Goal: Information Seeking & Learning: Learn about a topic

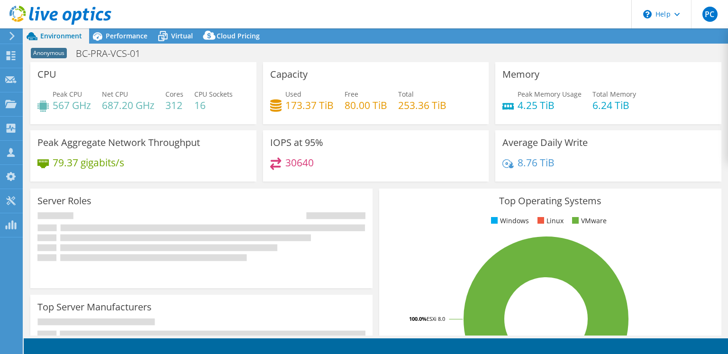
select select "USD"
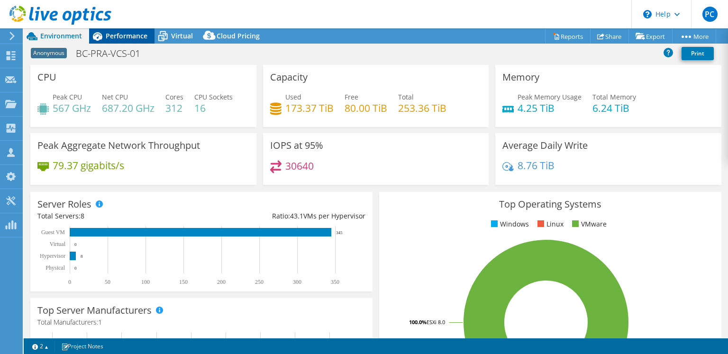
click at [120, 38] on span "Performance" at bounding box center [127, 35] width 42 height 9
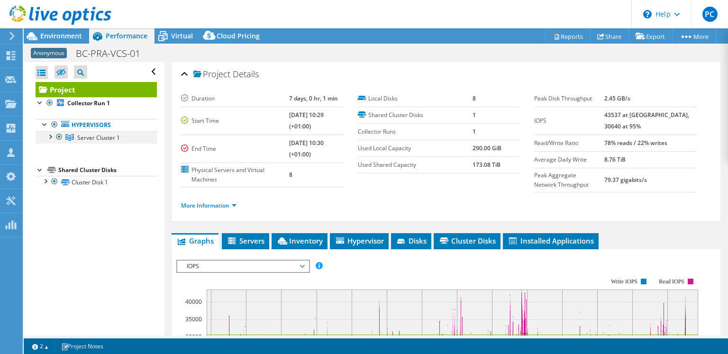
click at [52, 137] on div at bounding box center [49, 135] width 9 height 9
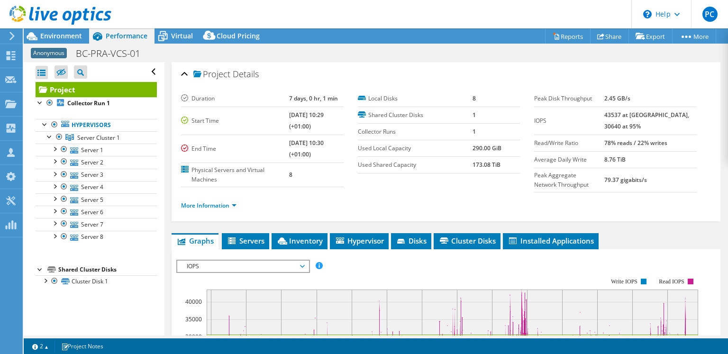
click at [239, 205] on li "More Information" at bounding box center [211, 206] width 61 height 10
click at [236, 204] on link "More Information" at bounding box center [208, 205] width 55 height 8
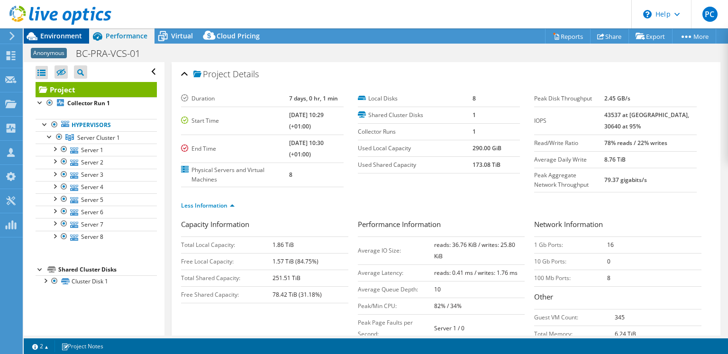
click at [54, 38] on span "Environment" at bounding box center [61, 35] width 42 height 9
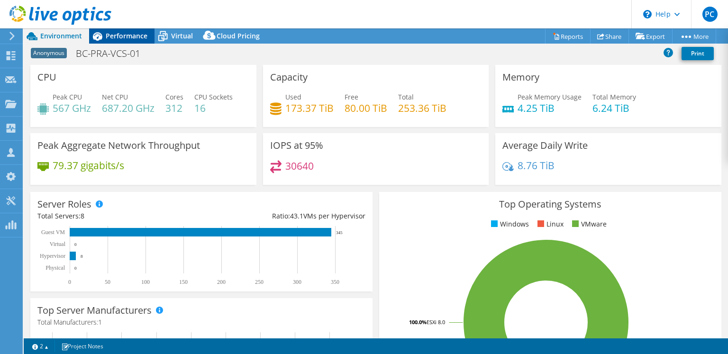
click at [141, 36] on span "Performance" at bounding box center [127, 35] width 42 height 9
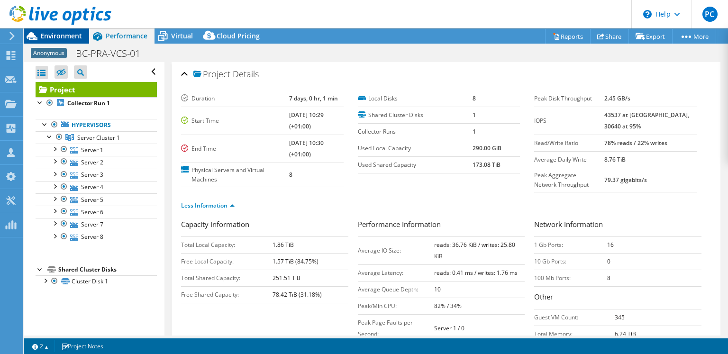
click at [71, 37] on span "Environment" at bounding box center [61, 35] width 42 height 9
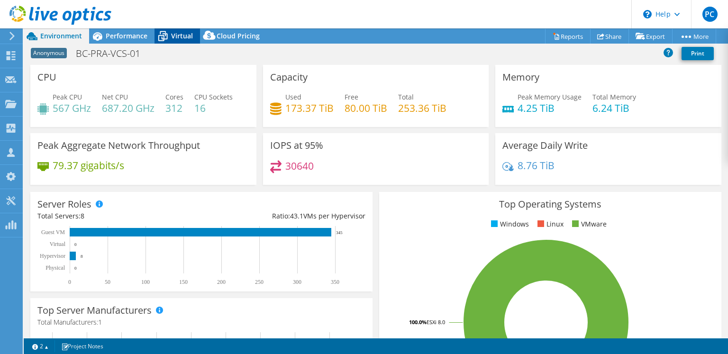
click at [183, 28] on div "Virtual" at bounding box center [178, 35] width 46 height 15
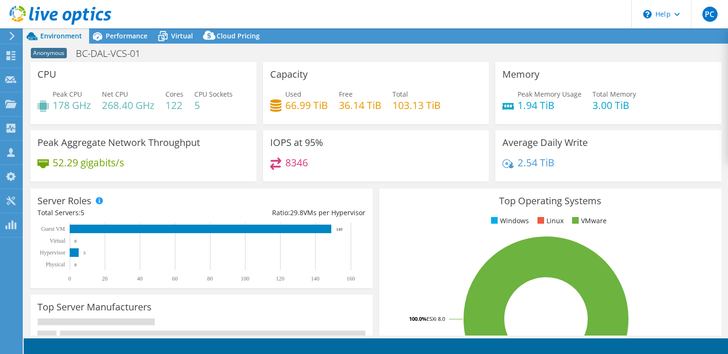
select select "USD"
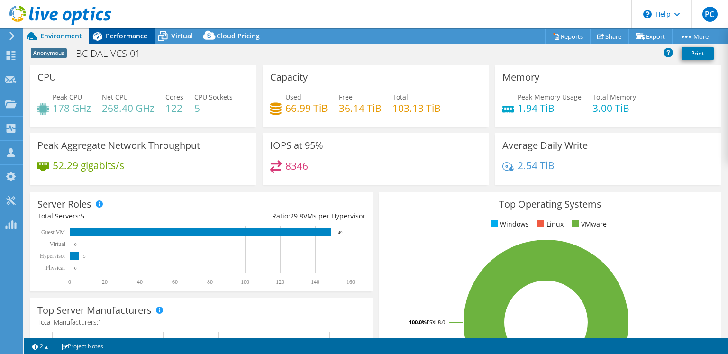
click at [135, 36] on span "Performance" at bounding box center [127, 35] width 42 height 9
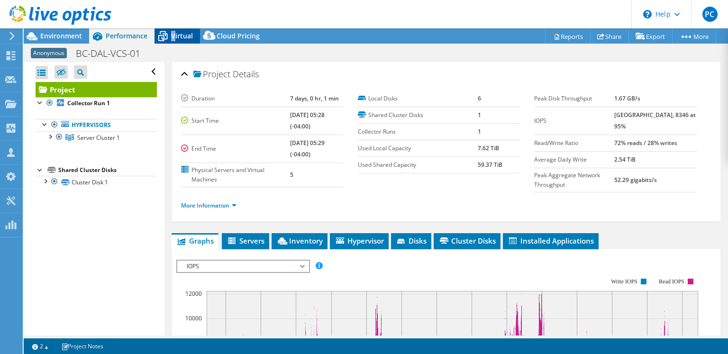
click at [173, 37] on div "Virtual" at bounding box center [178, 35] width 46 height 15
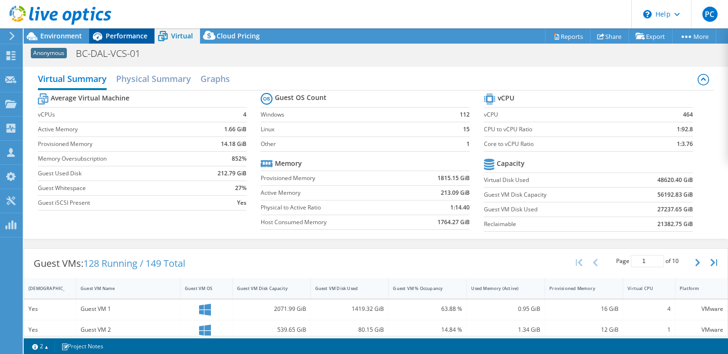
click at [140, 36] on span "Performance" at bounding box center [127, 35] width 42 height 9
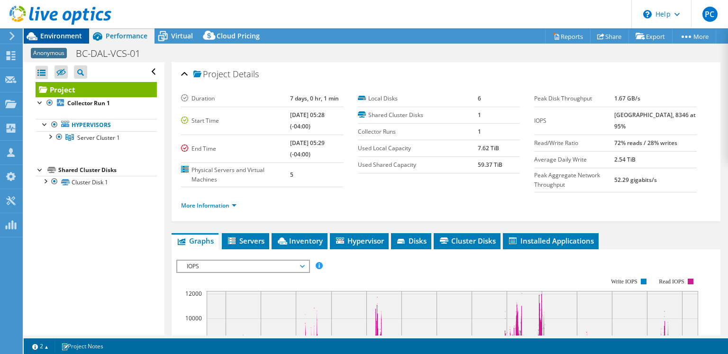
click at [68, 36] on span "Environment" at bounding box center [61, 35] width 42 height 9
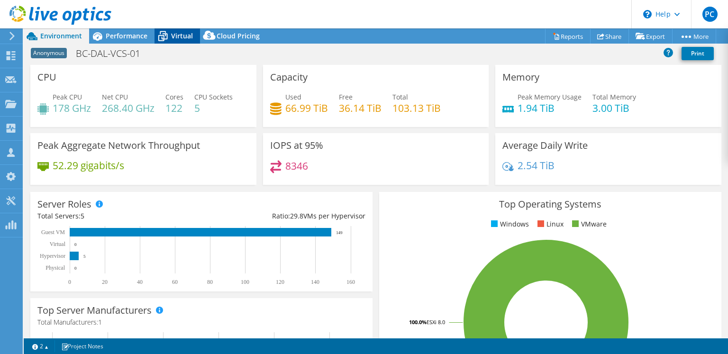
click at [172, 39] on span "Virtual" at bounding box center [182, 35] width 22 height 9
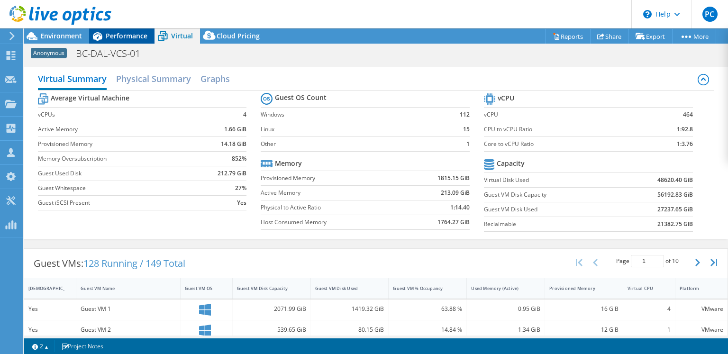
click at [129, 33] on span "Performance" at bounding box center [127, 35] width 42 height 9
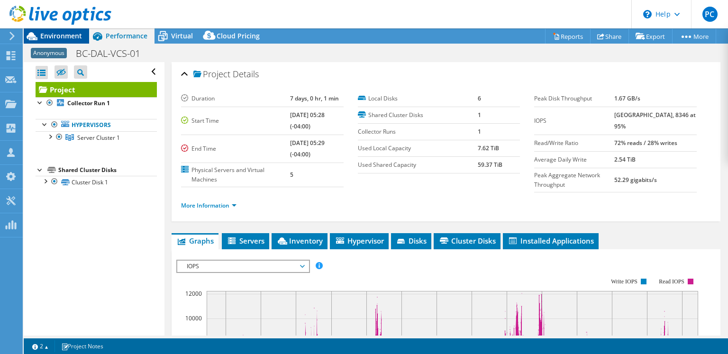
click at [61, 39] on span "Environment" at bounding box center [61, 35] width 42 height 9
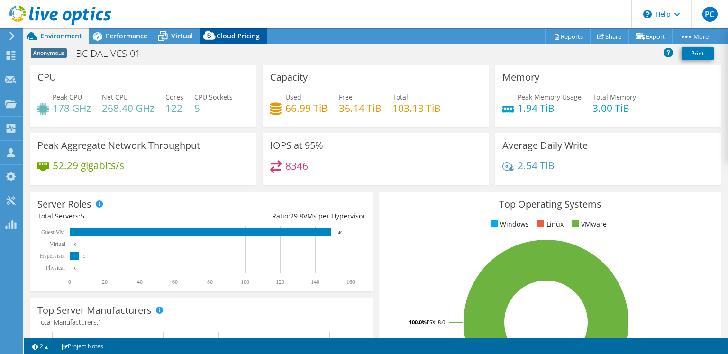
click at [243, 43] on div "Cloud Pricing" at bounding box center [233, 35] width 67 height 15
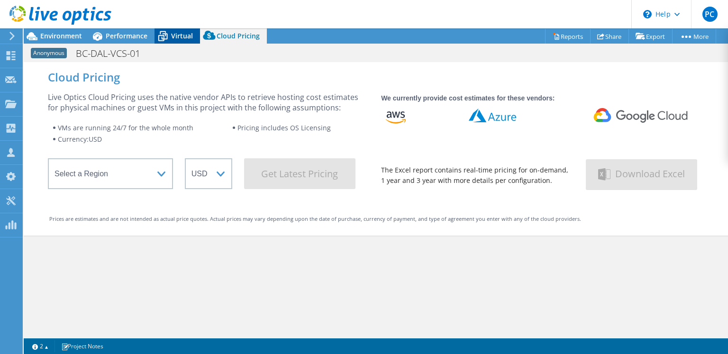
click at [164, 40] on icon at bounding box center [162, 37] width 9 height 8
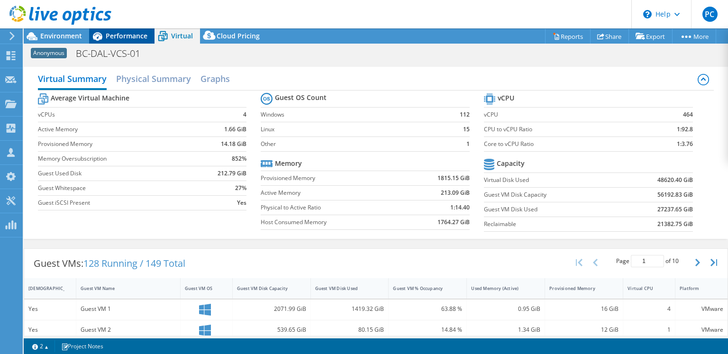
click at [130, 37] on span "Performance" at bounding box center [127, 35] width 42 height 9
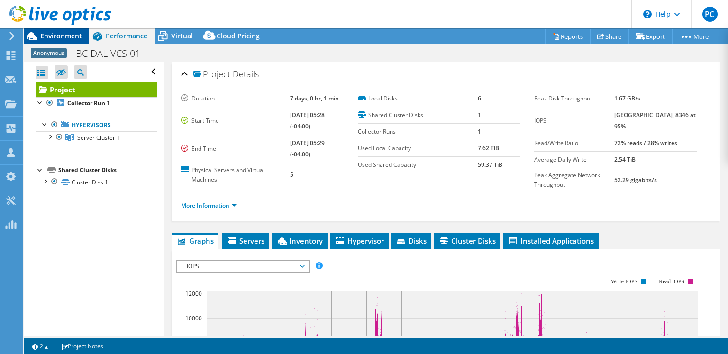
click at [55, 36] on span "Environment" at bounding box center [61, 35] width 42 height 9
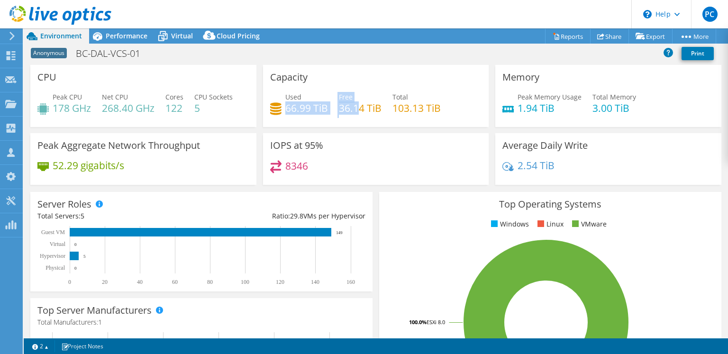
drag, startPoint x: 285, startPoint y: 107, endPoint x: 478, endPoint y: 105, distance: 193.4
click at [469, 105] on div "Used 66.99 TiB Free 36.14 TiB Total 103.13 TiB" at bounding box center [376, 107] width 212 height 31
click at [453, 146] on div "IOPS at 95% 8346" at bounding box center [376, 159] width 226 height 52
click at [131, 40] on span "Performance" at bounding box center [127, 35] width 42 height 9
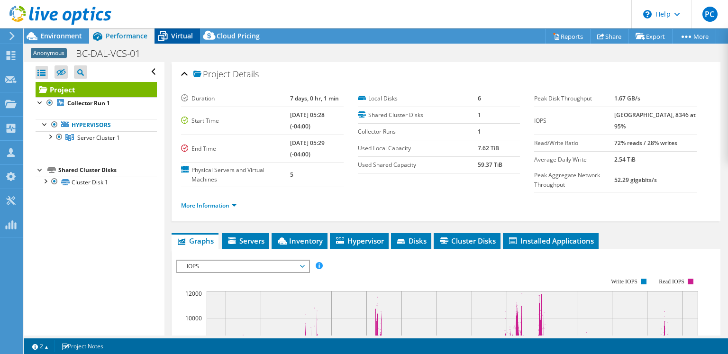
click at [179, 37] on span "Virtual" at bounding box center [182, 35] width 22 height 9
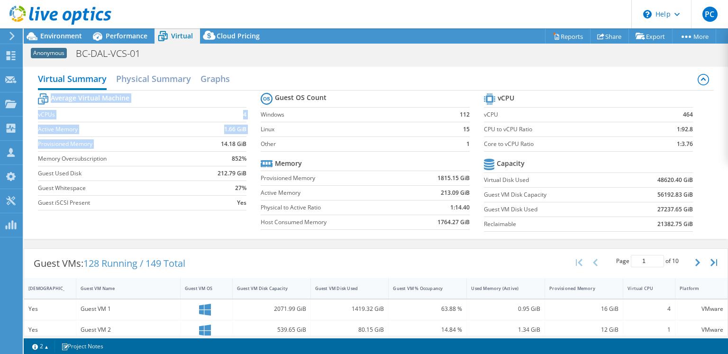
drag, startPoint x: 219, startPoint y: 144, endPoint x: 261, endPoint y: 144, distance: 41.7
click at [261, 144] on div "Average Virtual Machine vCPUs 4 Active Memory 1.66 GiB Provisioned Memory 14.18…" at bounding box center [376, 164] width 676 height 146
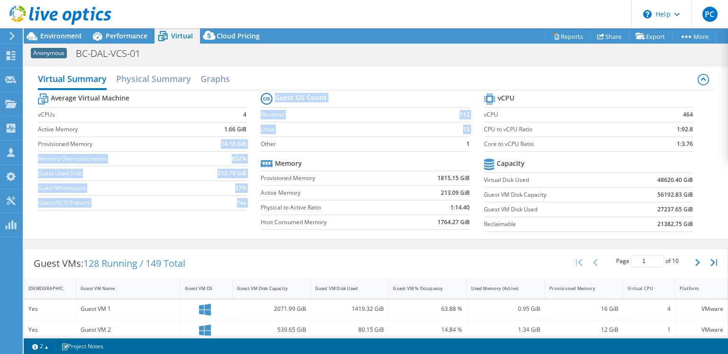
click at [240, 146] on b "14.18 GiB" at bounding box center [234, 143] width 26 height 9
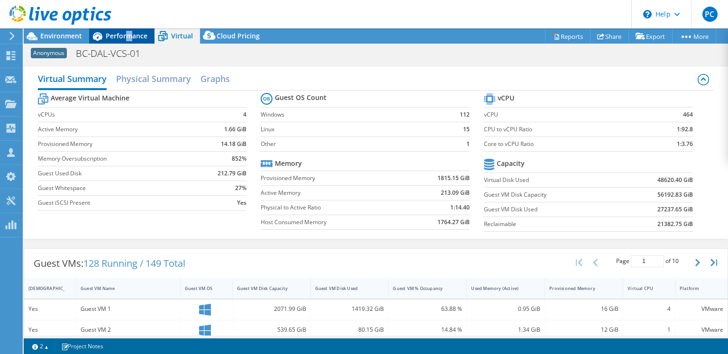
click at [128, 37] on span "Performance" at bounding box center [127, 35] width 42 height 9
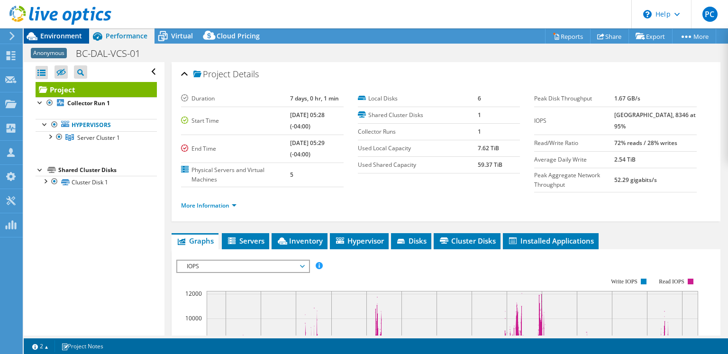
click at [61, 33] on span "Environment" at bounding box center [61, 35] width 42 height 9
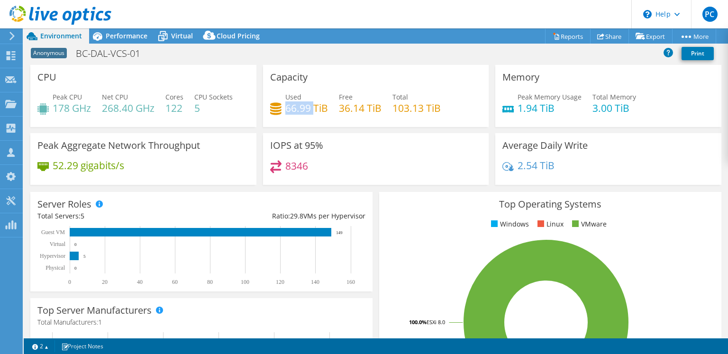
drag, startPoint x: 285, startPoint y: 109, endPoint x: 310, endPoint y: 110, distance: 25.6
click at [310, 110] on h4 "66.99 TiB" at bounding box center [306, 108] width 43 height 10
click at [321, 110] on h4 "66.99 TiB" at bounding box center [306, 108] width 43 height 10
drag, startPoint x: 329, startPoint y: 108, endPoint x: 274, endPoint y: 109, distance: 54.5
click at [274, 109] on div "Used 66.99 TiB Free 36.14 TiB Total 103.13 TiB" at bounding box center [376, 107] width 212 height 31
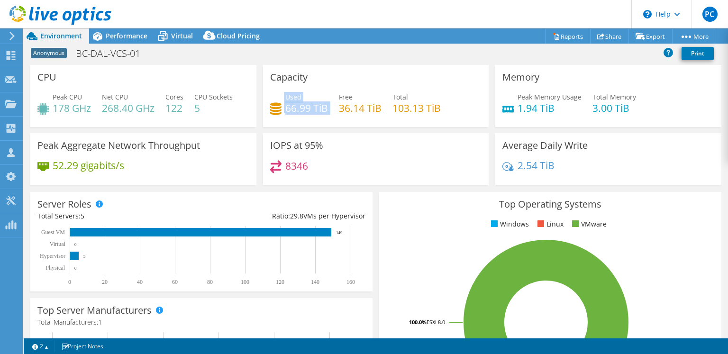
click at [280, 111] on div "Used 66.99 TiB" at bounding box center [299, 102] width 58 height 21
click at [111, 32] on span "Performance" at bounding box center [127, 35] width 42 height 9
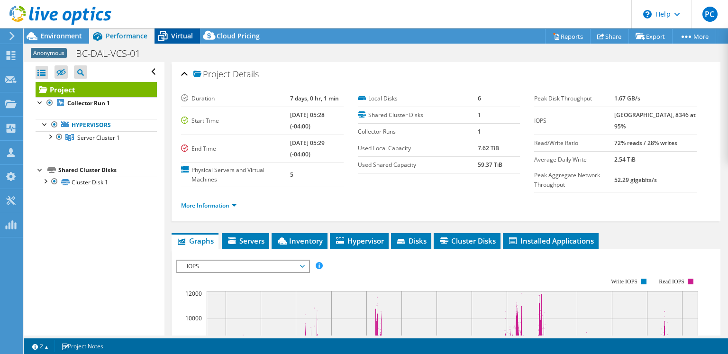
click at [181, 34] on span "Virtual" at bounding box center [182, 35] width 22 height 9
